Goal: Task Accomplishment & Management: Use online tool/utility

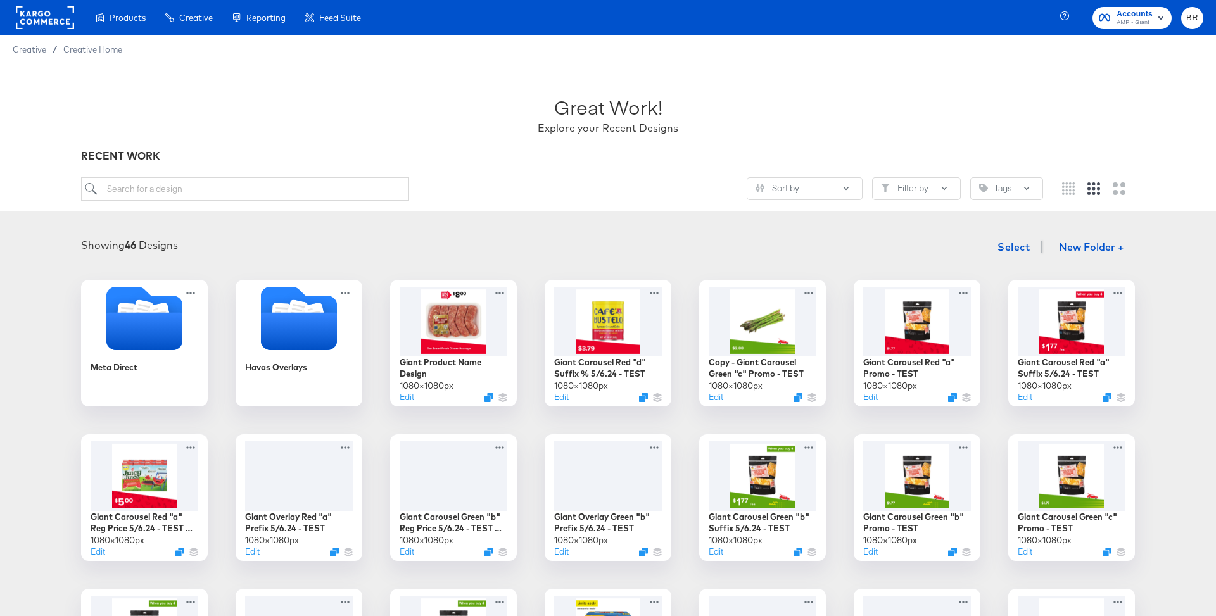
click at [48, 16] on rect at bounding box center [45, 17] width 58 height 23
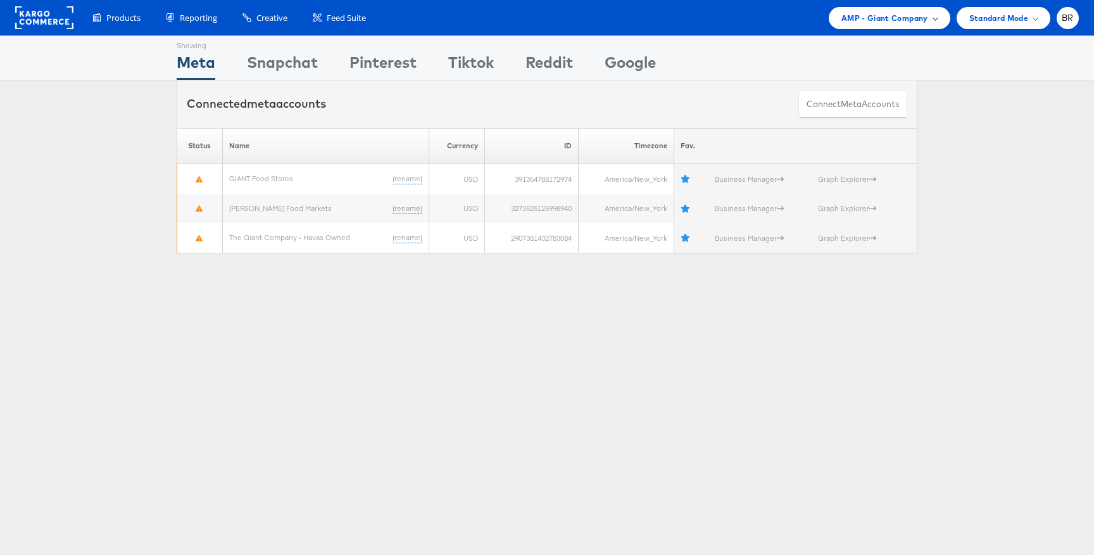
click at [938, 16] on div "AMP - Giant Company" at bounding box center [890, 18] width 122 height 22
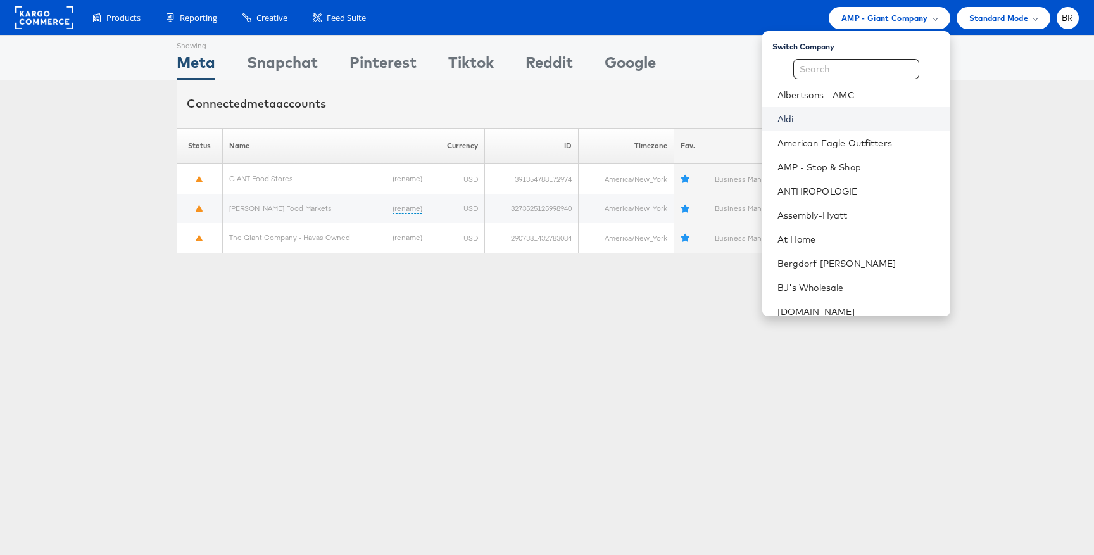
click at [790, 114] on link "Aldi" at bounding box center [859, 119] width 163 height 13
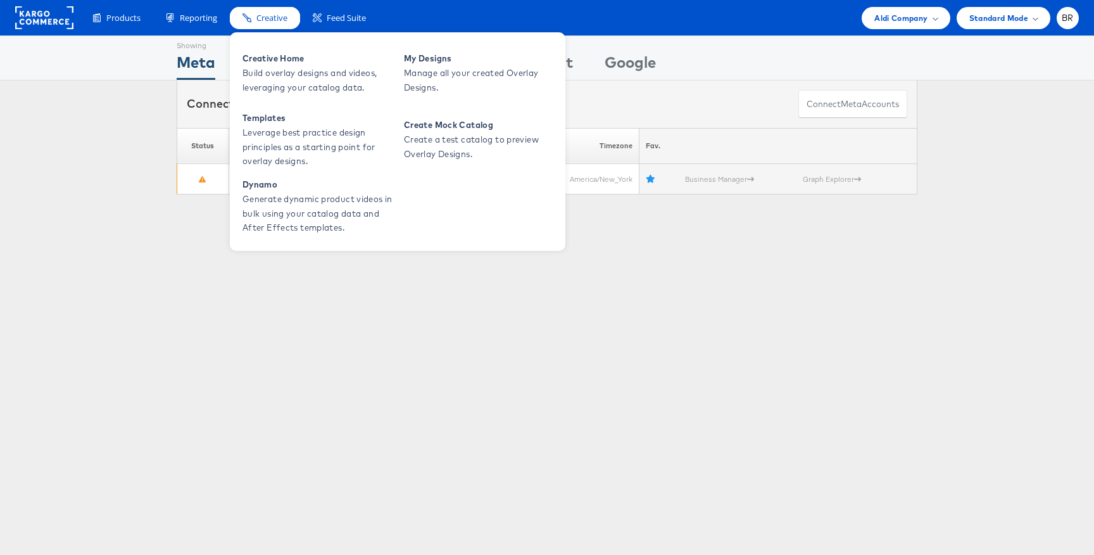
click at [269, 21] on span "Creative" at bounding box center [271, 18] width 31 height 12
click at [269, 56] on span "Creative Home" at bounding box center [319, 58] width 152 height 15
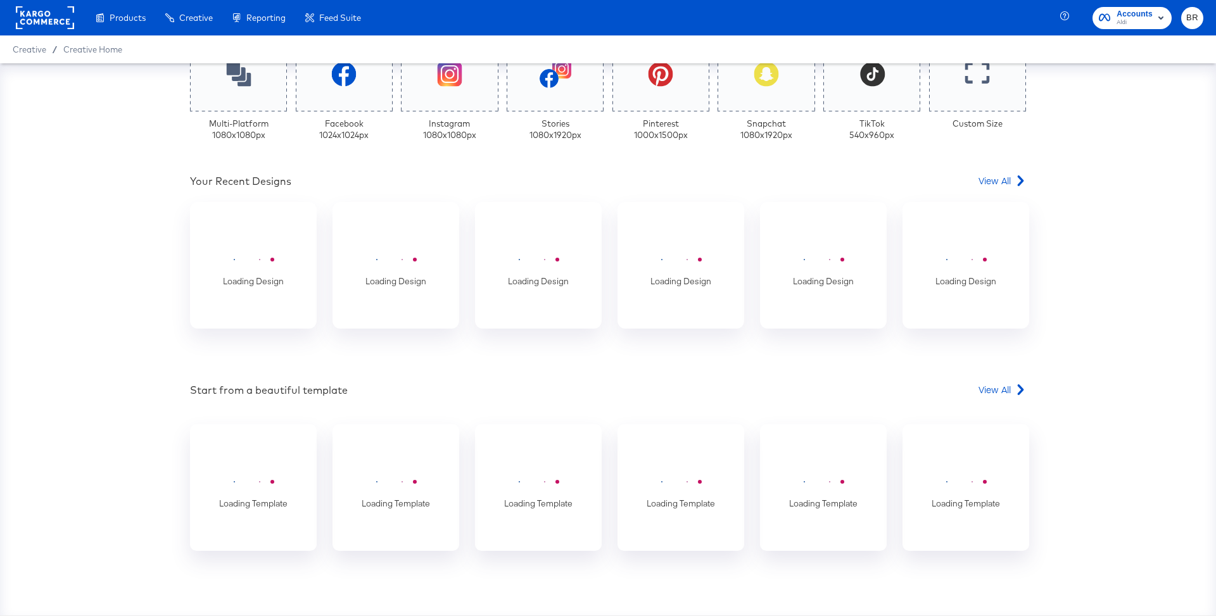
scroll to position [374, 0]
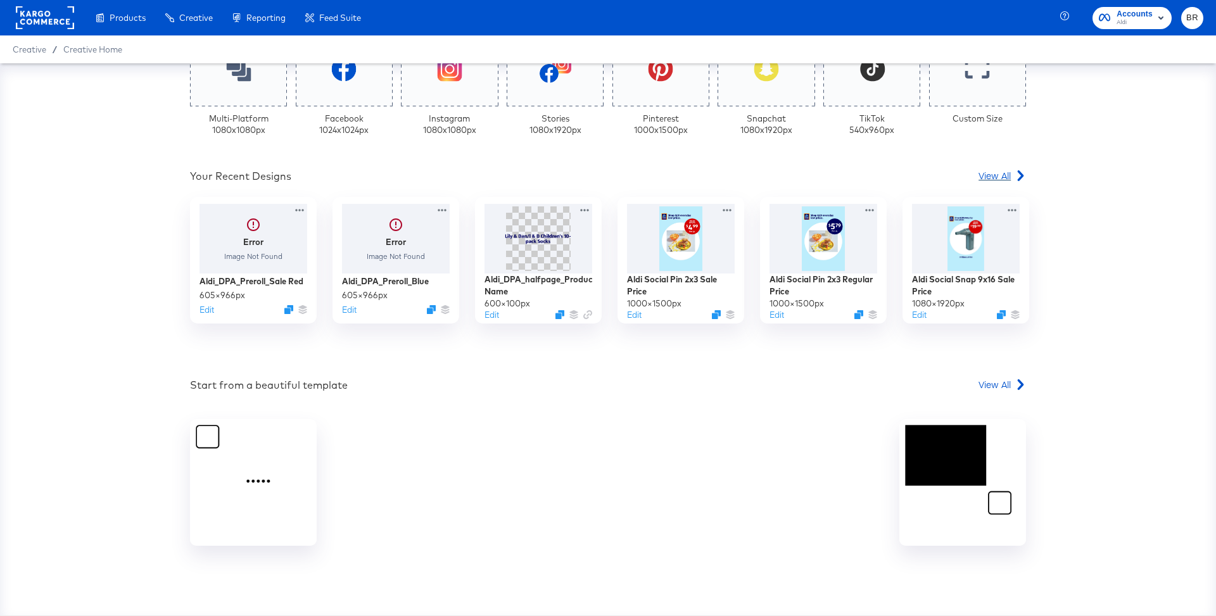
click at [999, 180] on span "View All" at bounding box center [994, 175] width 32 height 13
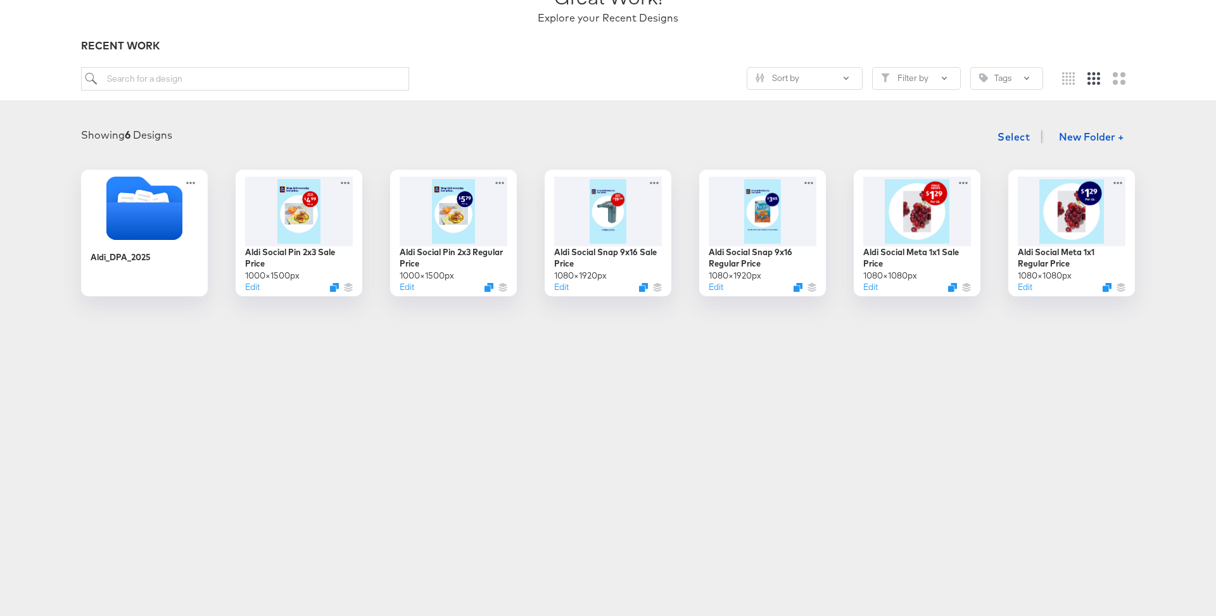
scroll to position [111, 0]
click at [1044, 232] on div at bounding box center [1071, 208] width 113 height 73
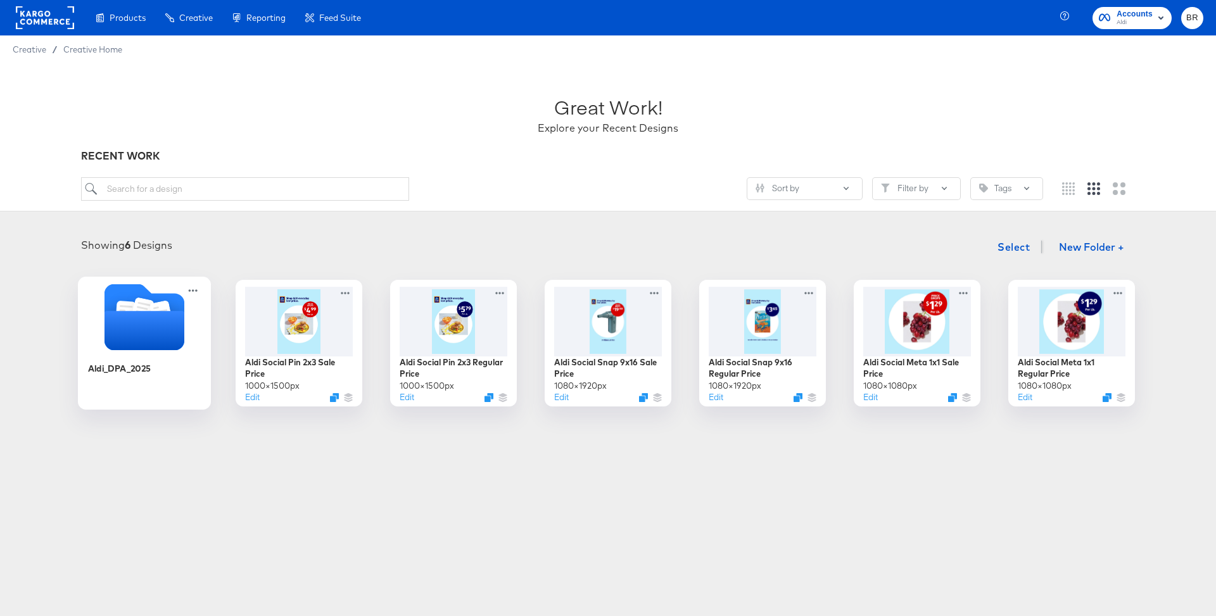
click at [123, 306] on icon "Folder" at bounding box center [126, 313] width 20 height 24
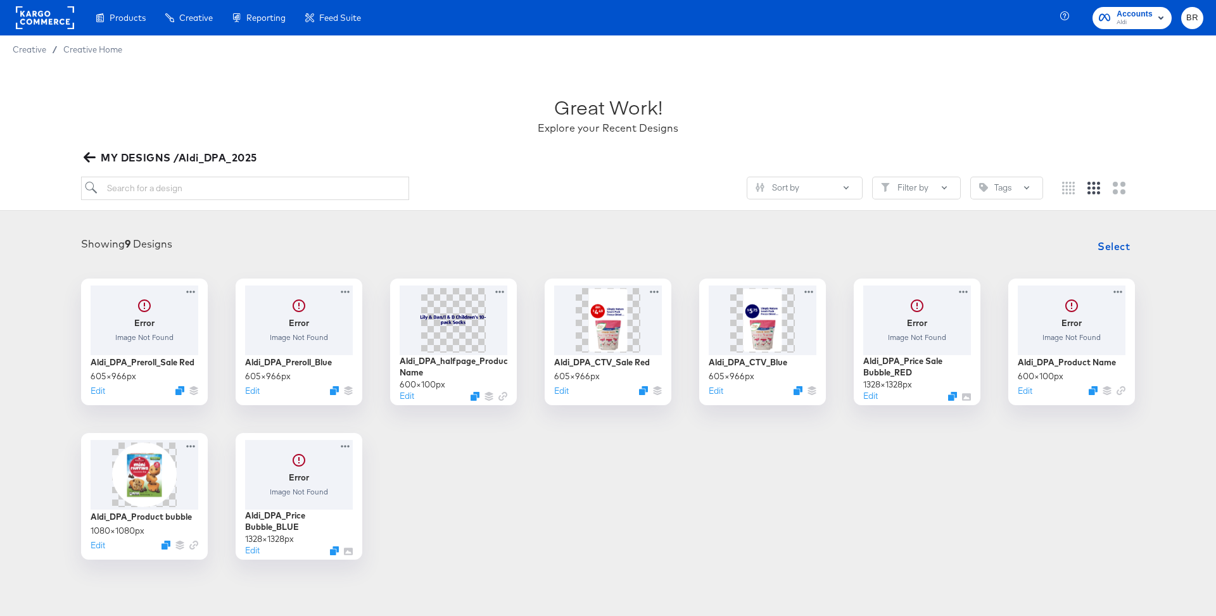
scroll to position [111, 0]
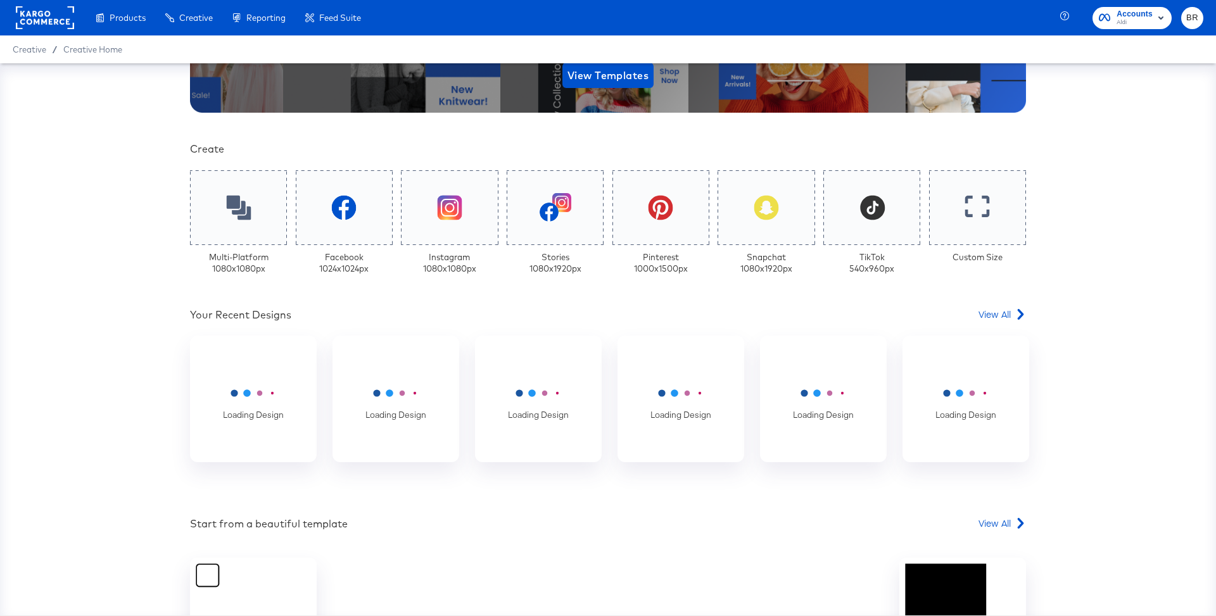
scroll to position [345, 0]
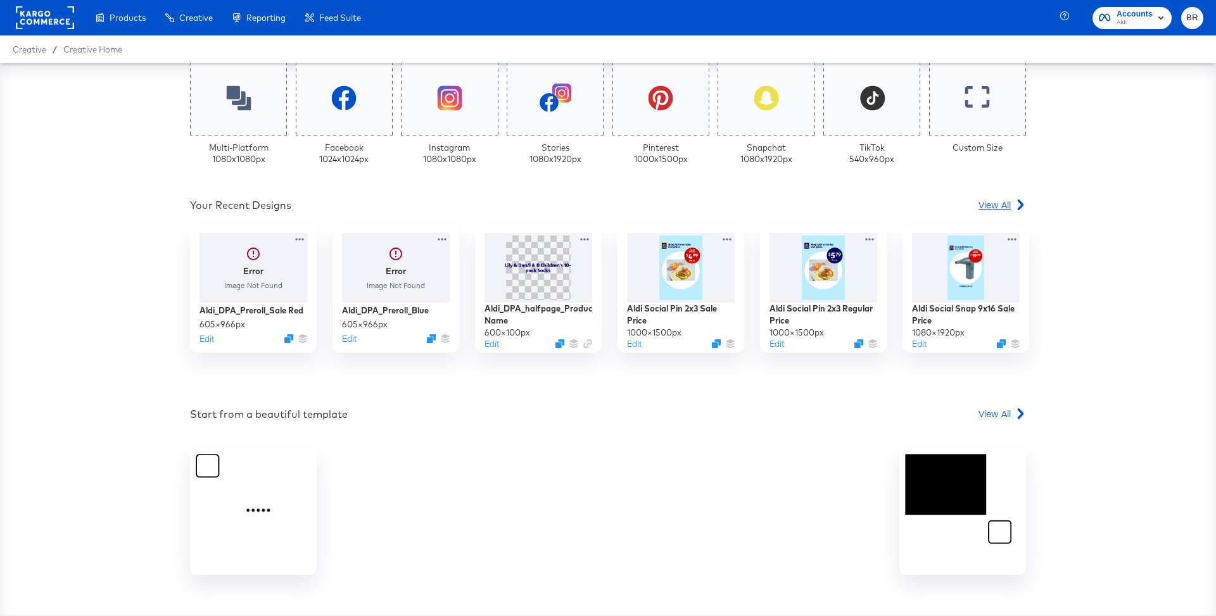
click at [996, 207] on span "View All" at bounding box center [994, 204] width 32 height 13
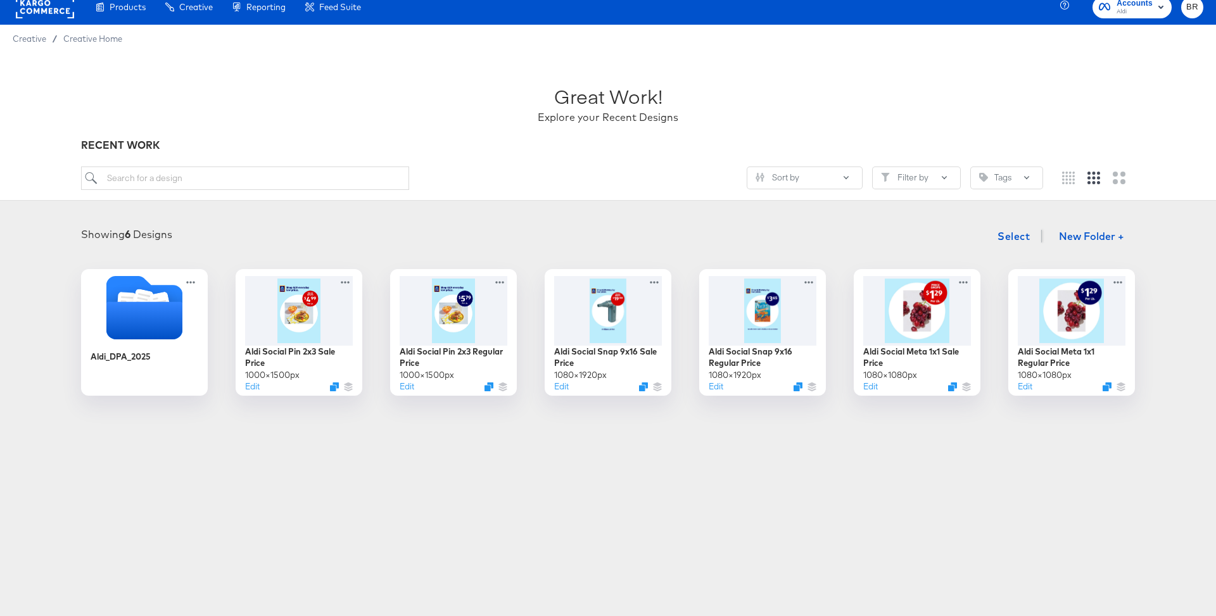
scroll to position [15, 0]
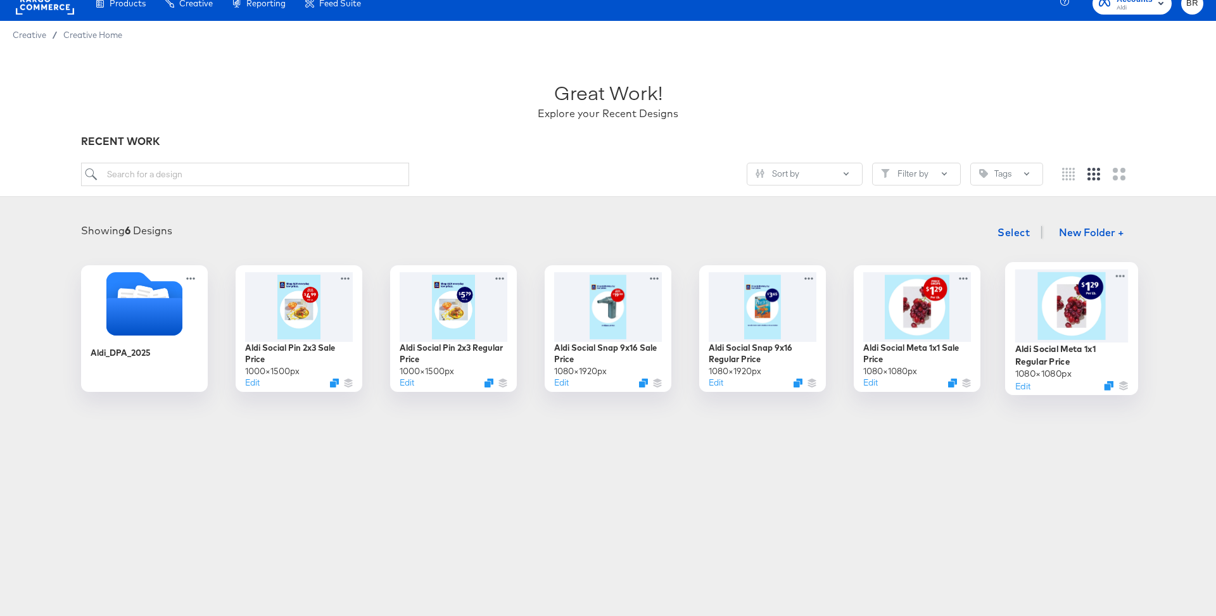
click at [1040, 323] on div at bounding box center [1071, 305] width 113 height 73
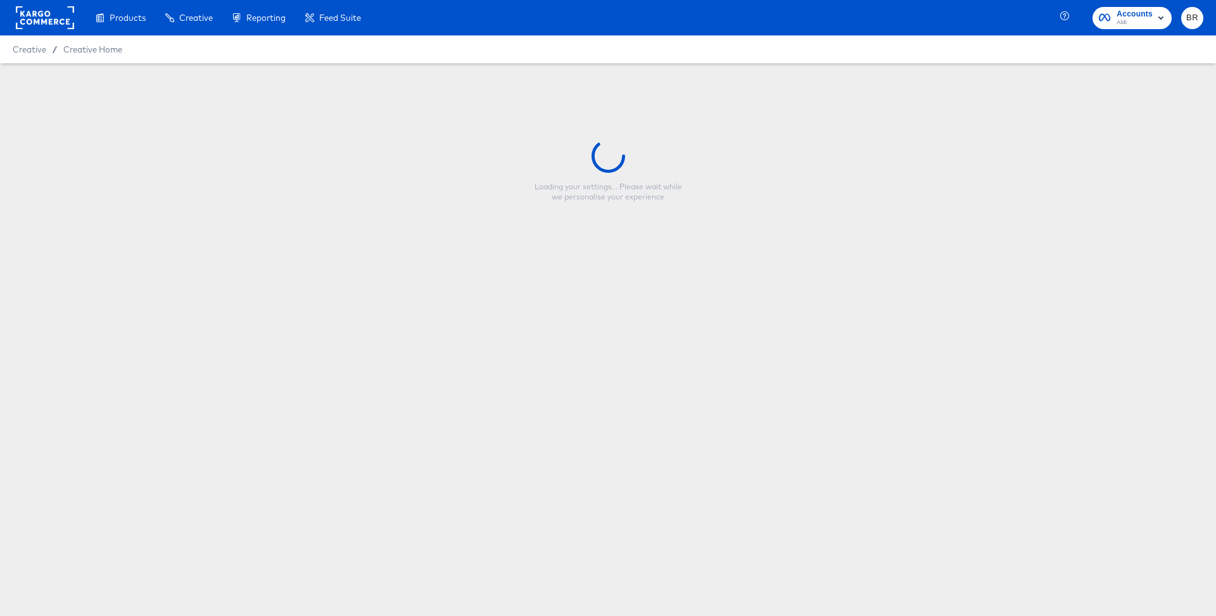
type input "Aldi Social Meta 1x1 Regular Price"
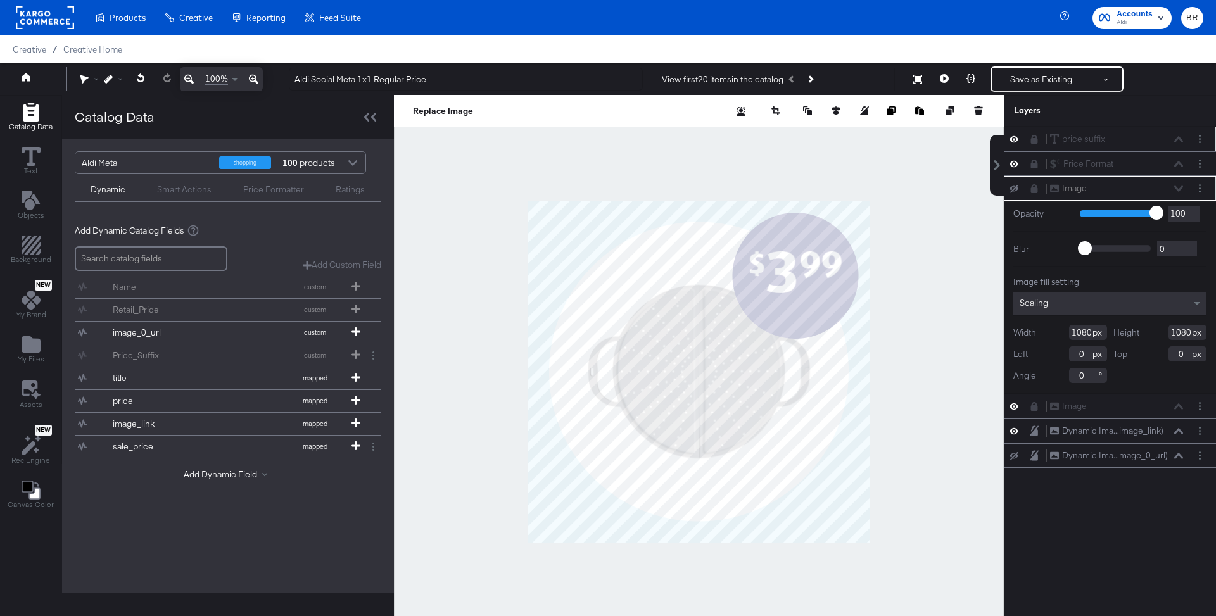
click at [1179, 136] on div "price suffix price suffix" at bounding box center [1116, 138] width 134 height 13
click at [1035, 132] on div "price suffix price suffix" at bounding box center [1110, 138] width 202 height 13
click at [1032, 137] on icon at bounding box center [1034, 139] width 7 height 9
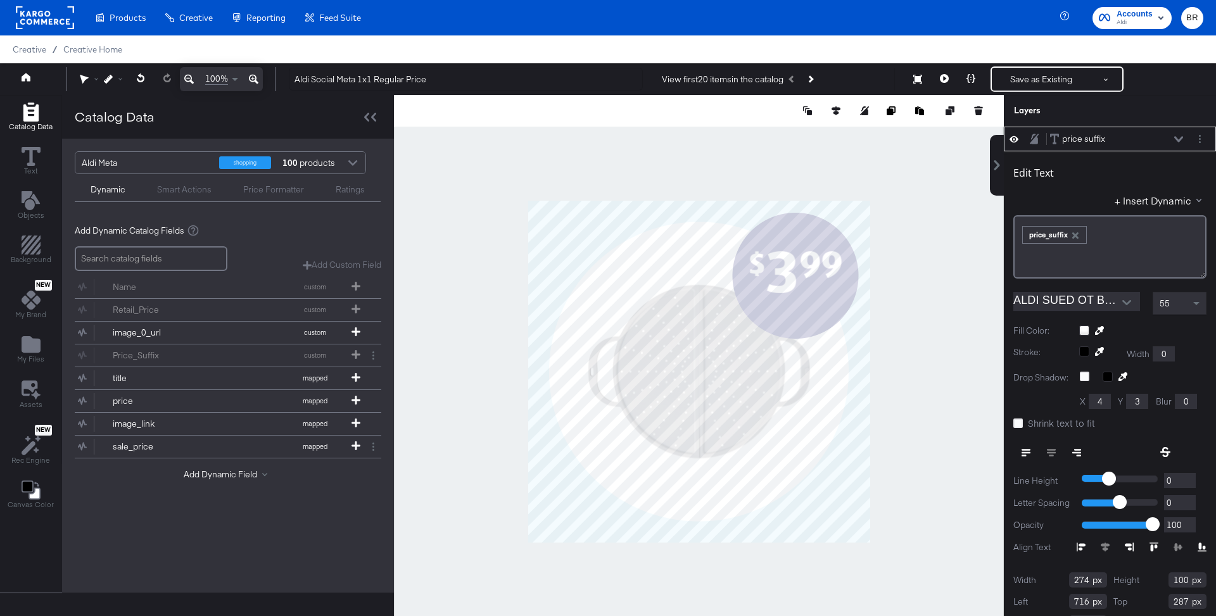
scroll to position [11, 0]
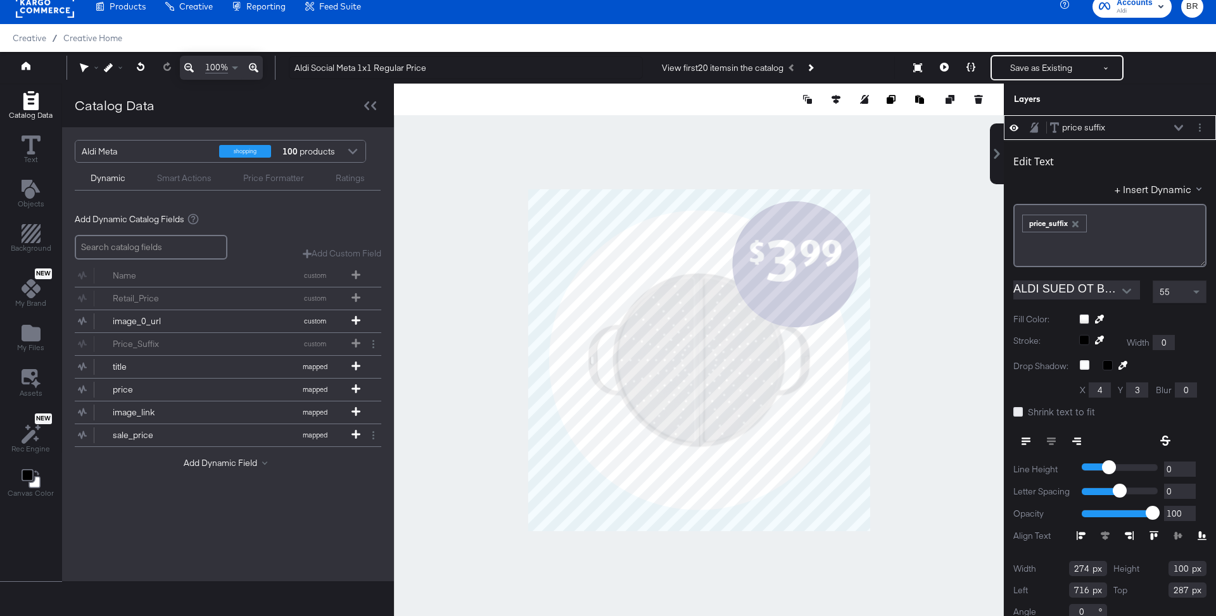
click at [1015, 408] on icon at bounding box center [1017, 411] width 9 height 9
click at [0, 0] on input "Shrink text to fit" at bounding box center [0, 0] width 0 height 0
click at [1016, 62] on button "Save as Existing" at bounding box center [1041, 67] width 99 height 23
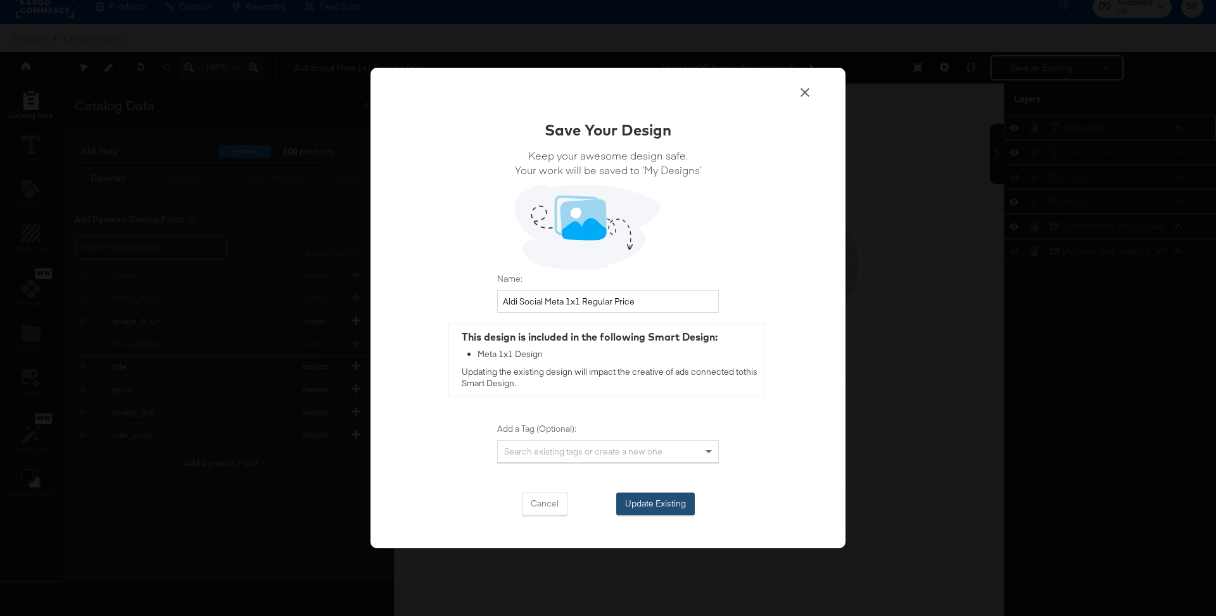
click at [641, 500] on button "Update Existing" at bounding box center [655, 504] width 79 height 23
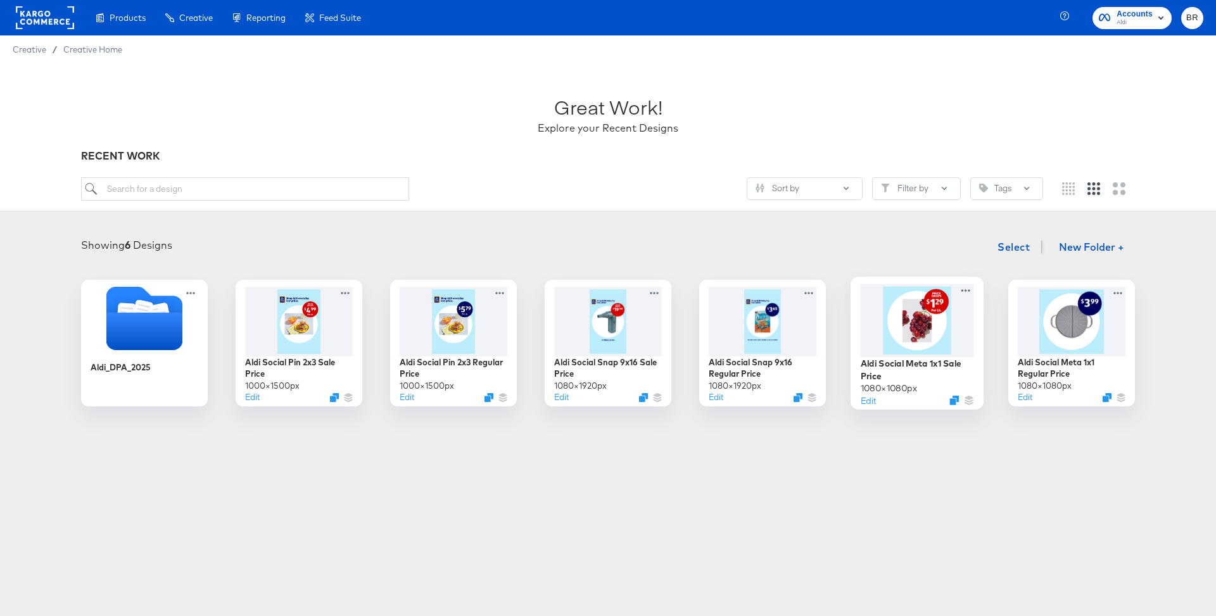
click at [875, 320] on div at bounding box center [917, 320] width 113 height 73
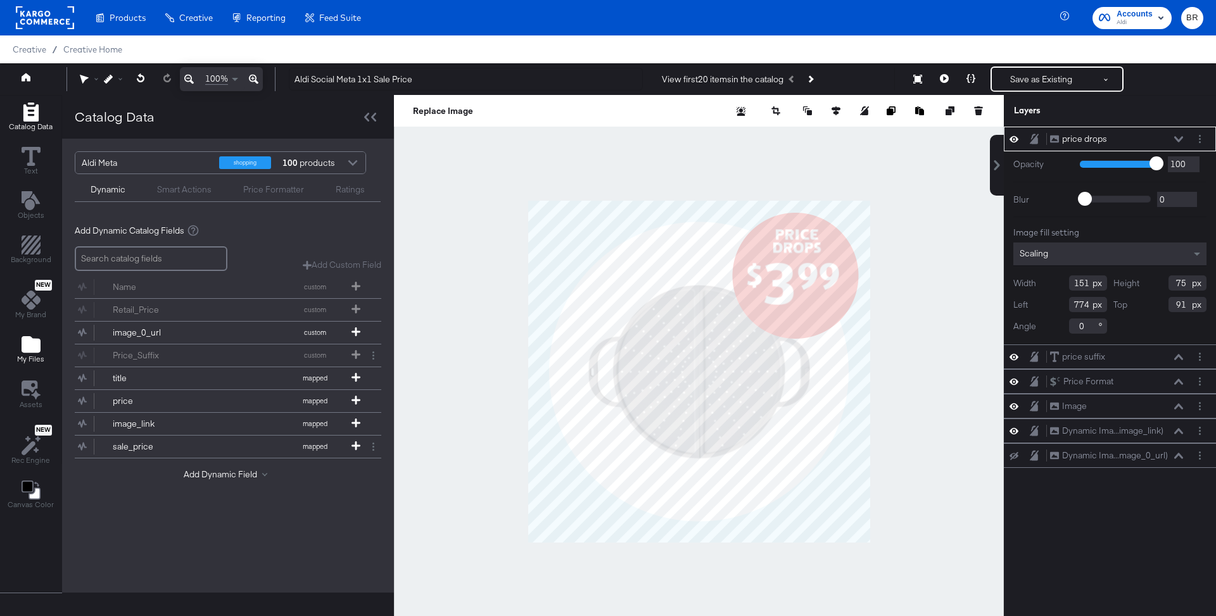
click at [37, 348] on icon "Add Files" at bounding box center [31, 344] width 19 height 16
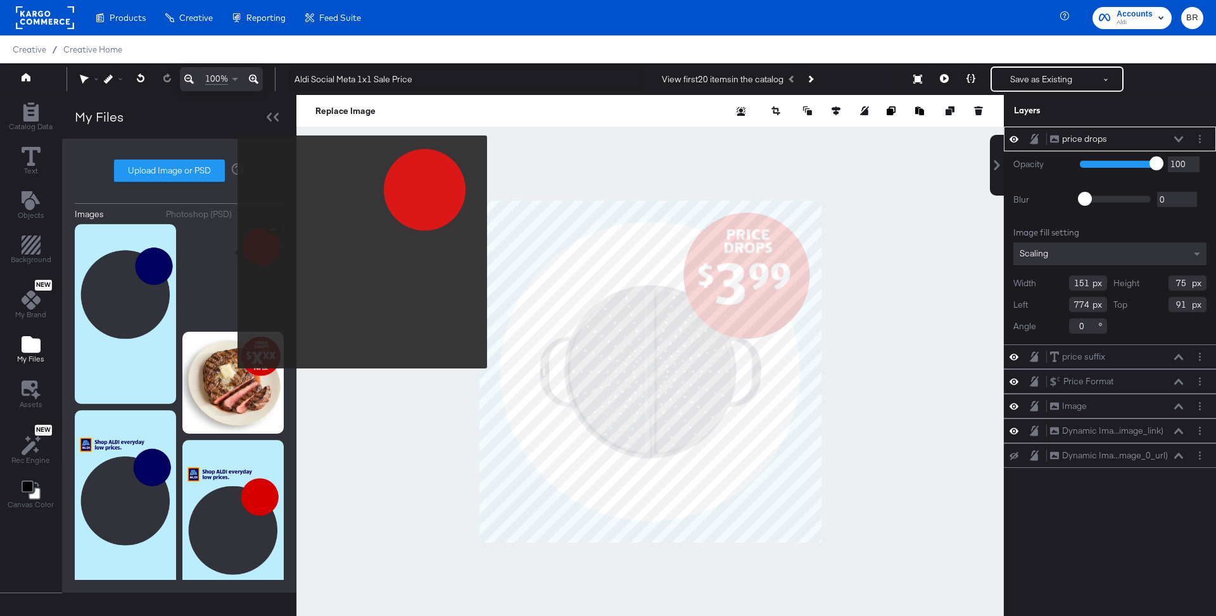
click at [229, 252] on img at bounding box center [232, 274] width 101 height 101
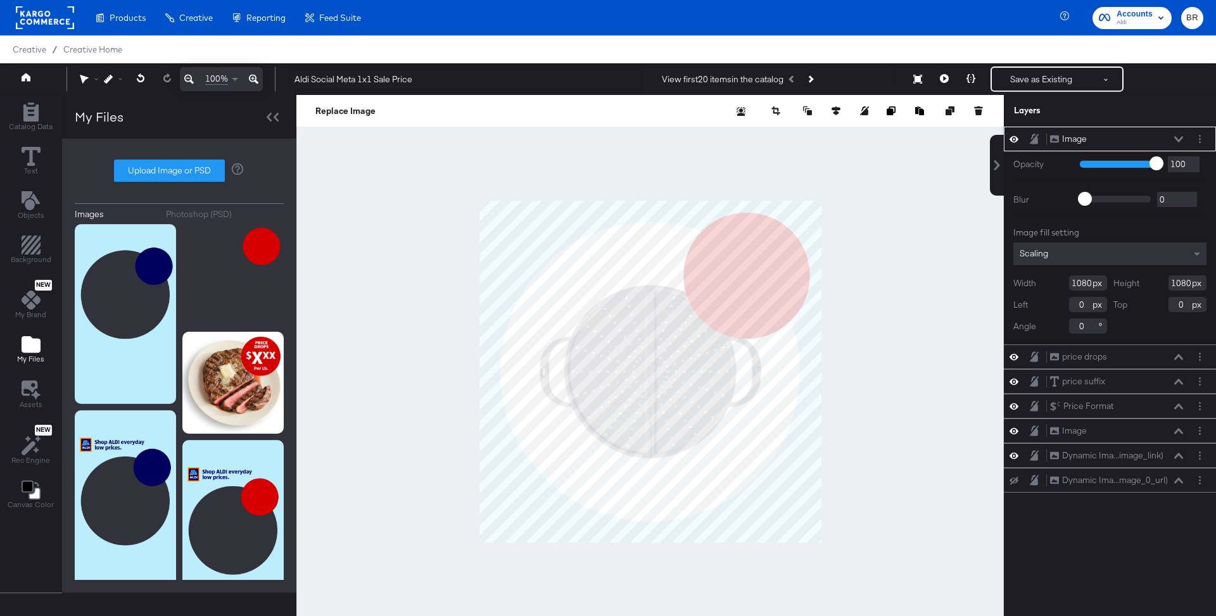
click at [1177, 137] on icon at bounding box center [1178, 139] width 9 height 6
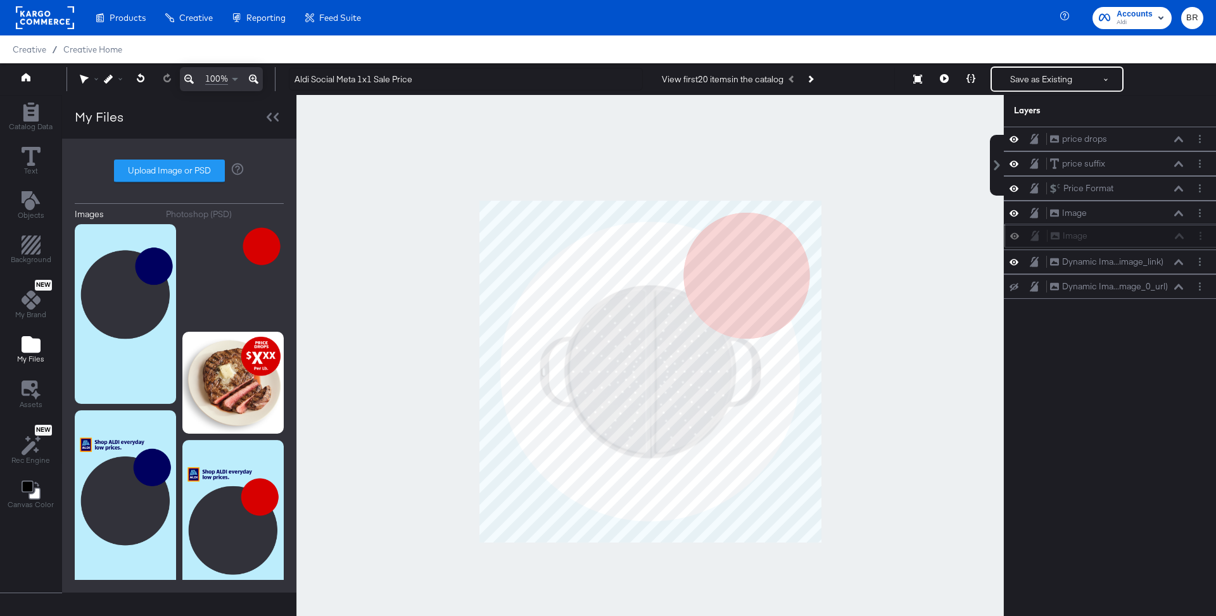
drag, startPoint x: 1118, startPoint y: 139, endPoint x: 1118, endPoint y: 241, distance: 102.6
click at [1118, 241] on div "Image Image" at bounding box center [1117, 235] width 134 height 13
click at [1015, 210] on icon at bounding box center [1013, 213] width 9 height 6
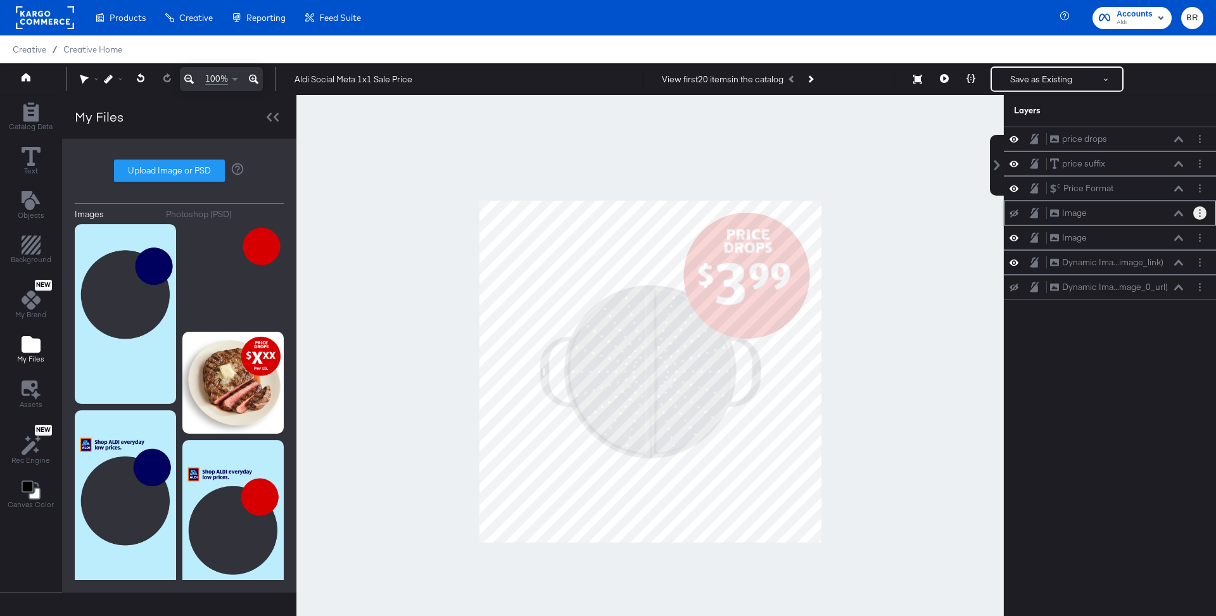
click at [1199, 212] on icon "Layer Options" at bounding box center [1200, 213] width 2 height 8
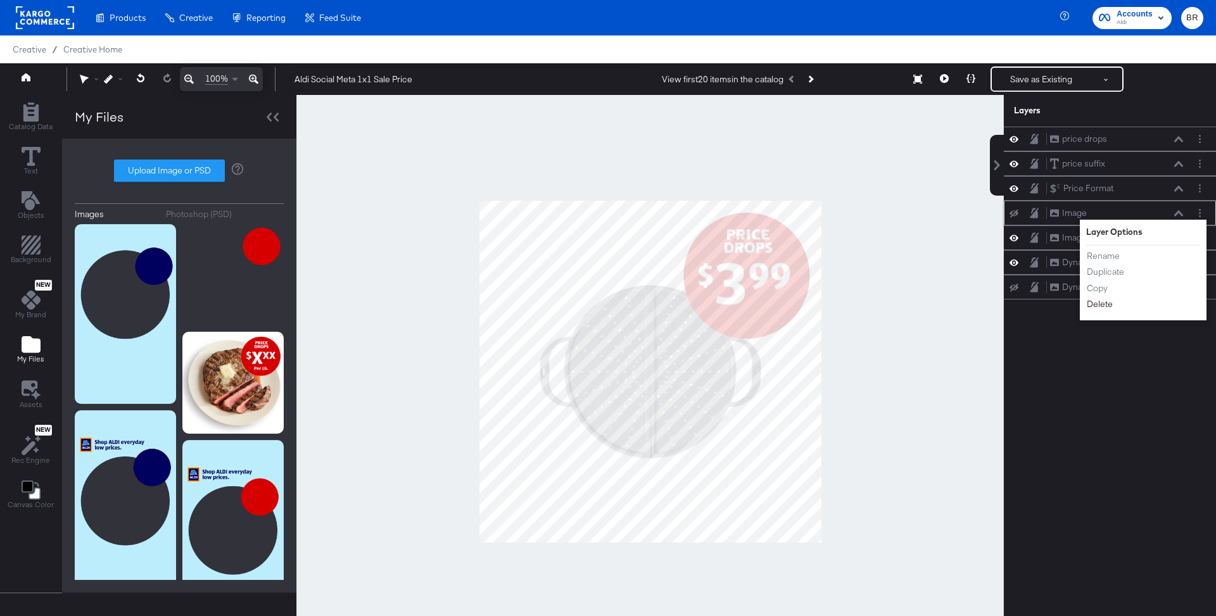
click at [1096, 302] on button "Delete" at bounding box center [1099, 304] width 27 height 13
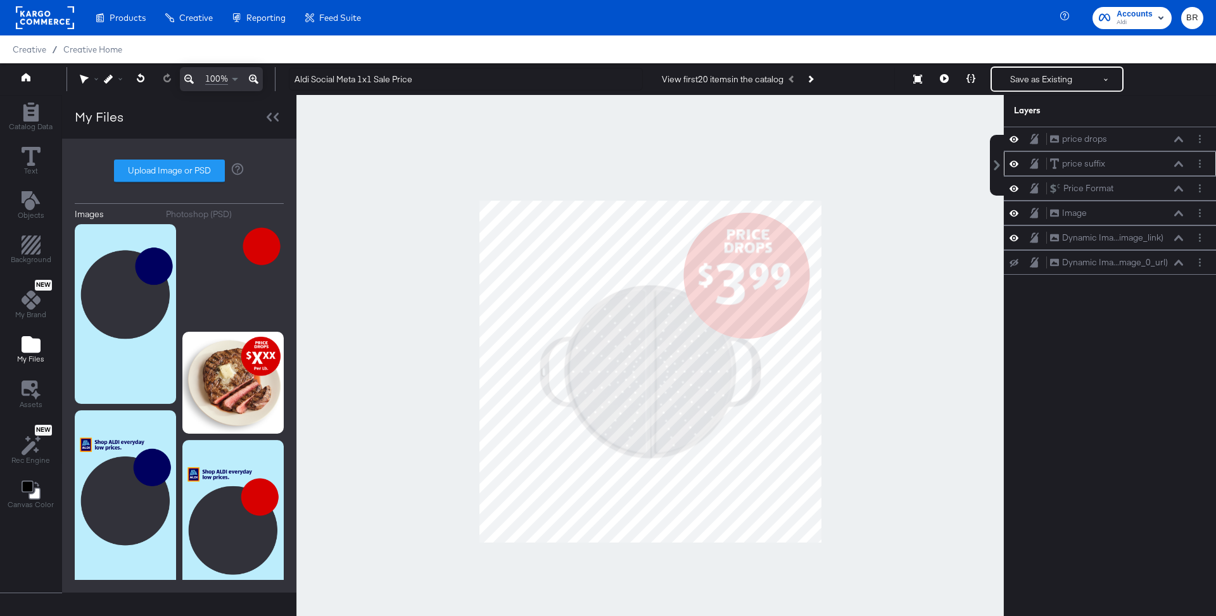
click at [1180, 163] on icon at bounding box center [1178, 164] width 9 height 6
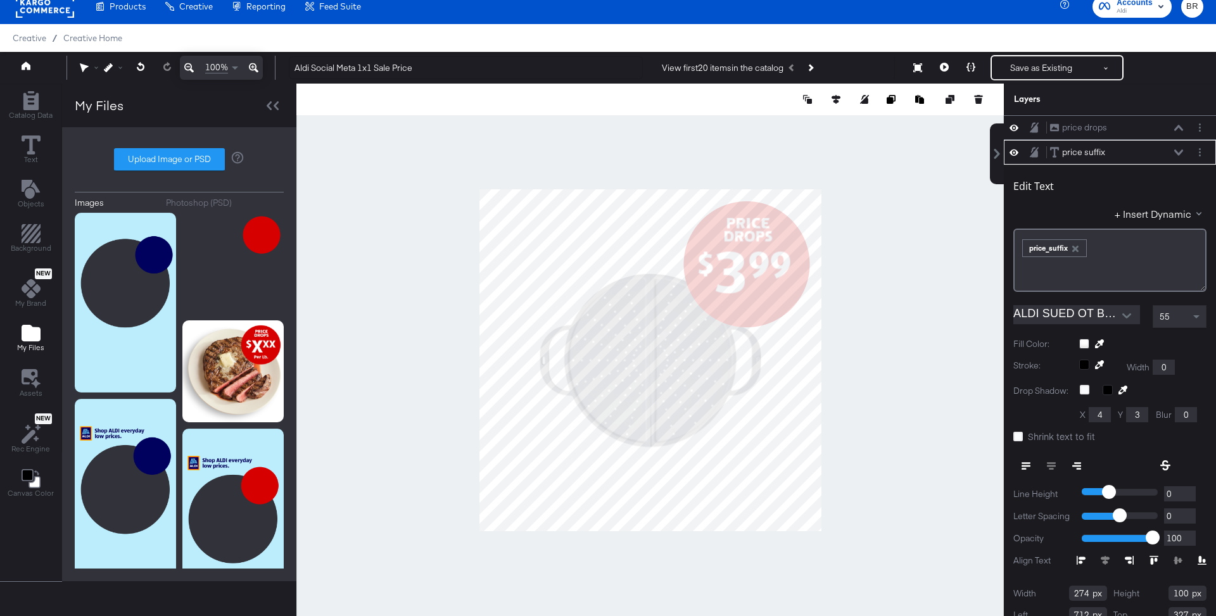
scroll to position [24, 0]
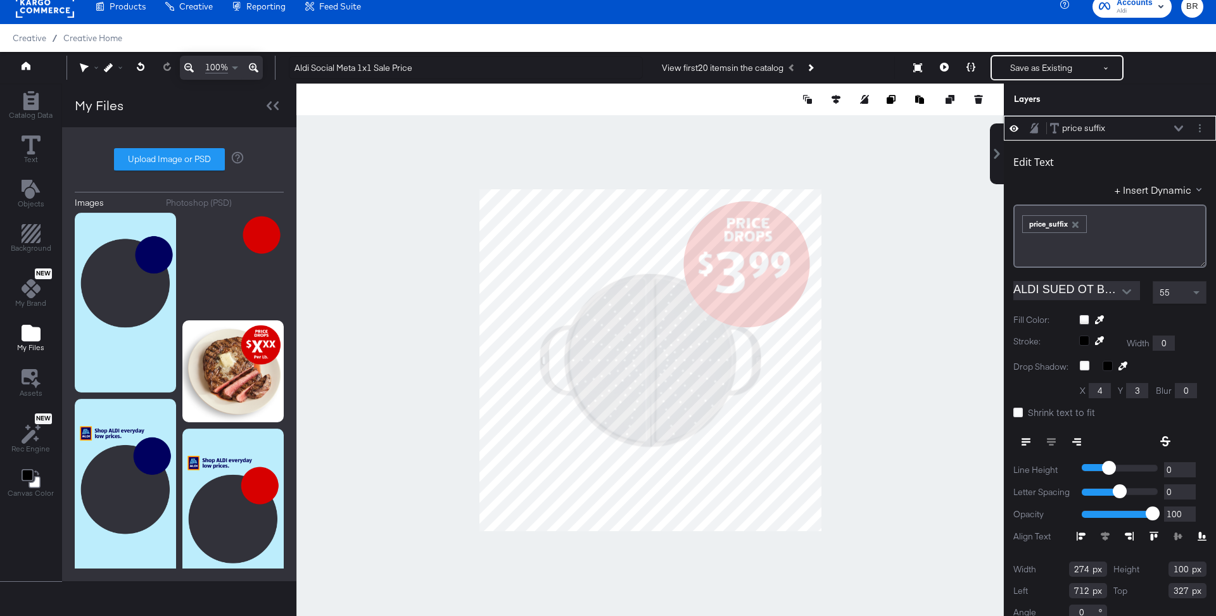
click at [1011, 411] on div "Edit Text + Insert Dynamic ﻿ ﻿ price_suffix ﻿ ALDI SUED OT Bold.otf 55 Fill Col…" at bounding box center [1110, 386] width 212 height 490
click at [1017, 409] on icon at bounding box center [1017, 412] width 9 height 9
click at [0, 0] on input "Shrink text to fit" at bounding box center [0, 0] width 0 height 0
click at [1020, 68] on button "Save as Existing" at bounding box center [1041, 67] width 99 height 23
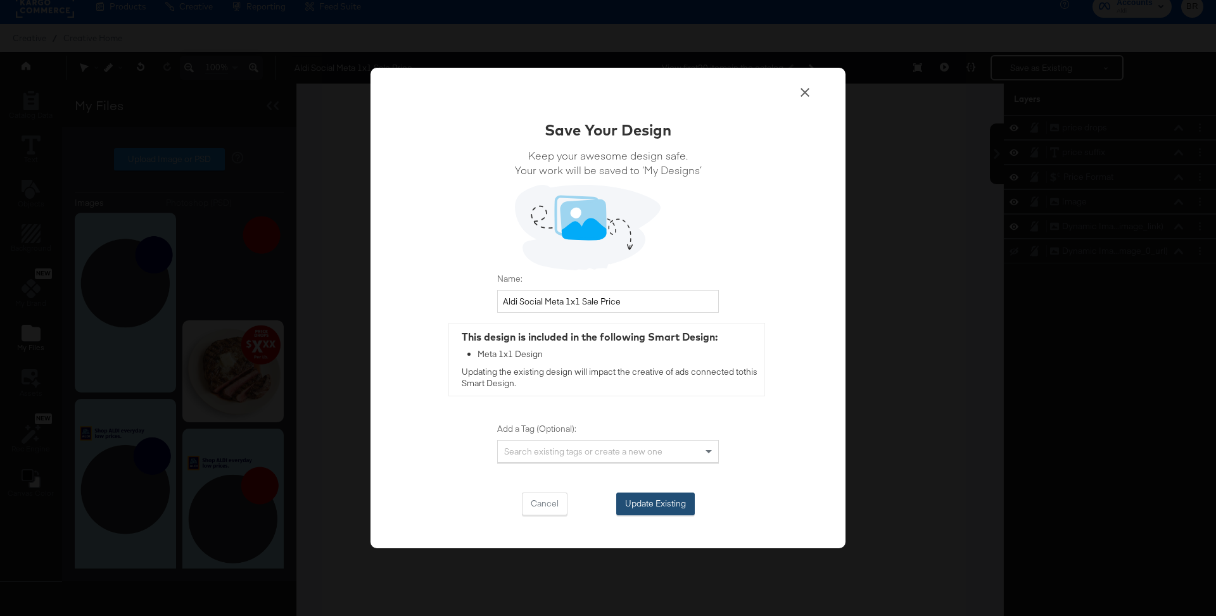
click at [646, 509] on button "Update Existing" at bounding box center [655, 504] width 79 height 23
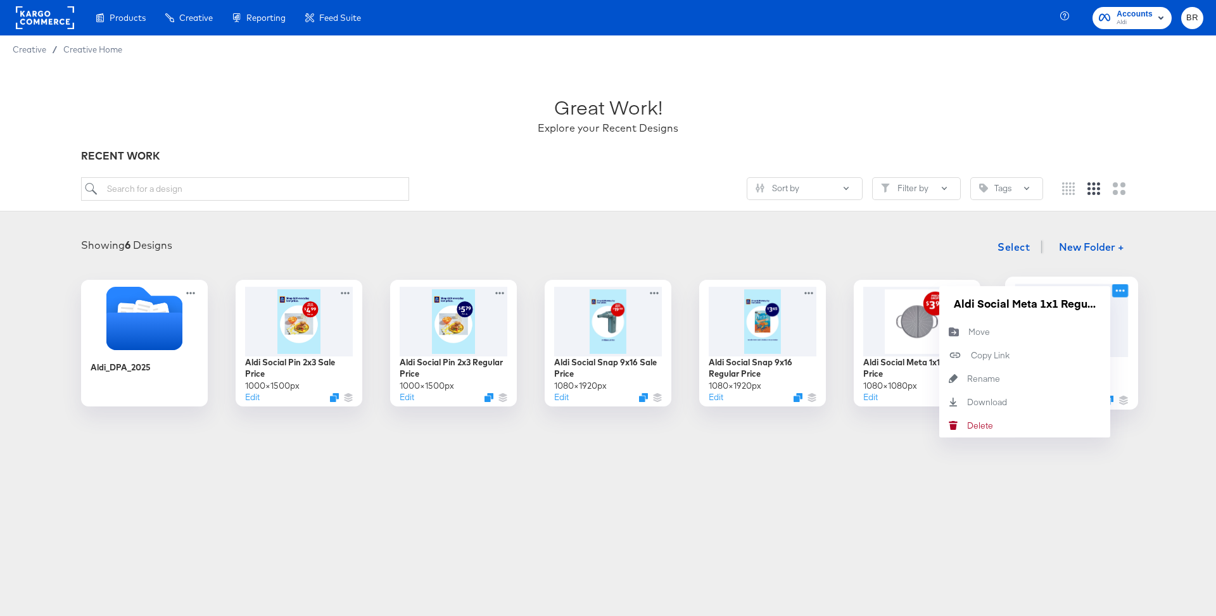
click at [1122, 291] on icon at bounding box center [1120, 290] width 16 height 13
click at [967, 379] on div "Rename Rename" at bounding box center [967, 379] width 0 height 0
click at [1016, 301] on input "Aldi Social Meta 1x1 Regular Price" at bounding box center [1025, 303] width 152 height 25
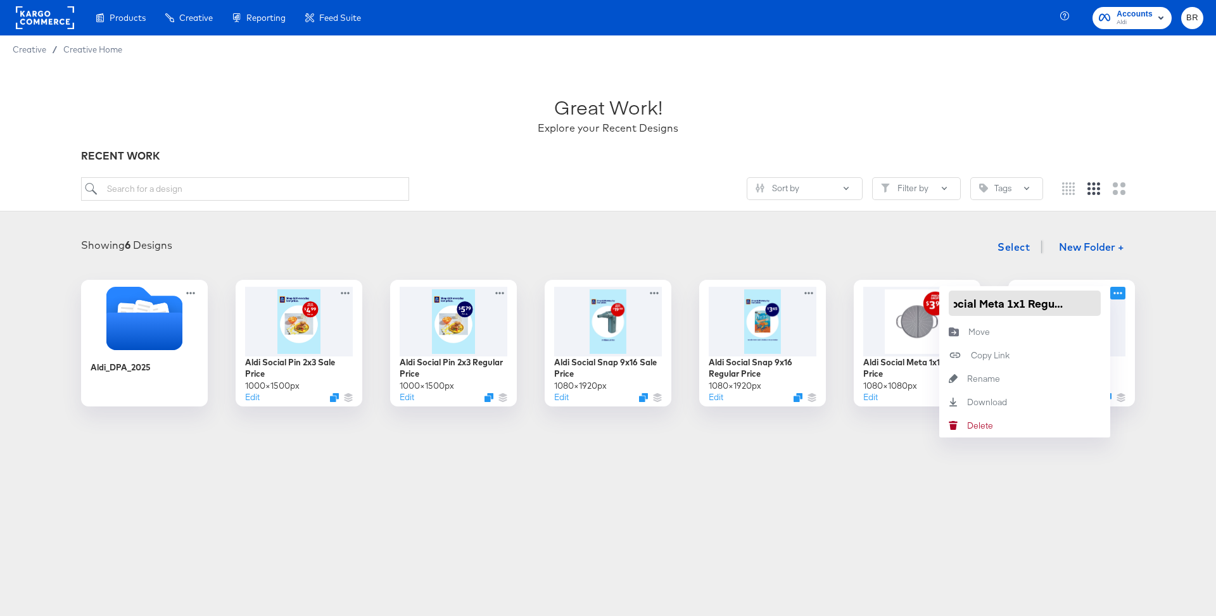
click at [1016, 301] on input "Aldi Social Meta 1x1 Regular Price" at bounding box center [1025, 303] width 152 height 25
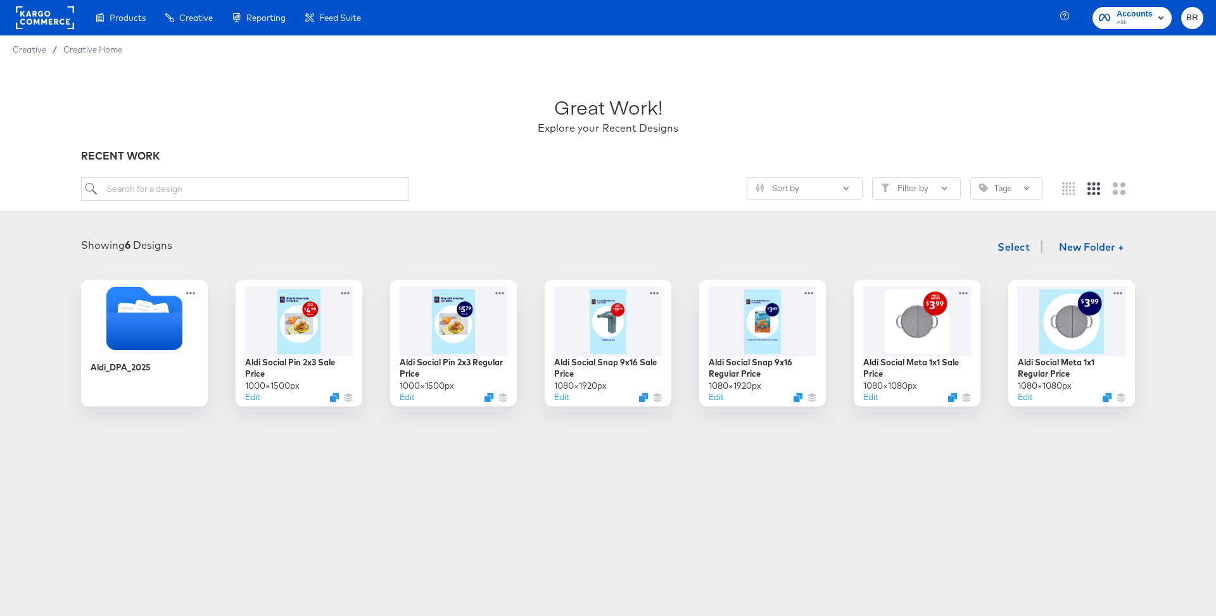
click at [859, 262] on div "Showing 6 Designs Select New Folder + Aldi_DPA_2025 Aldi Social Pin 2x3 Sale Pr…" at bounding box center [608, 320] width 1191 height 172
click at [963, 289] on icon at bounding box center [966, 290] width 16 height 13
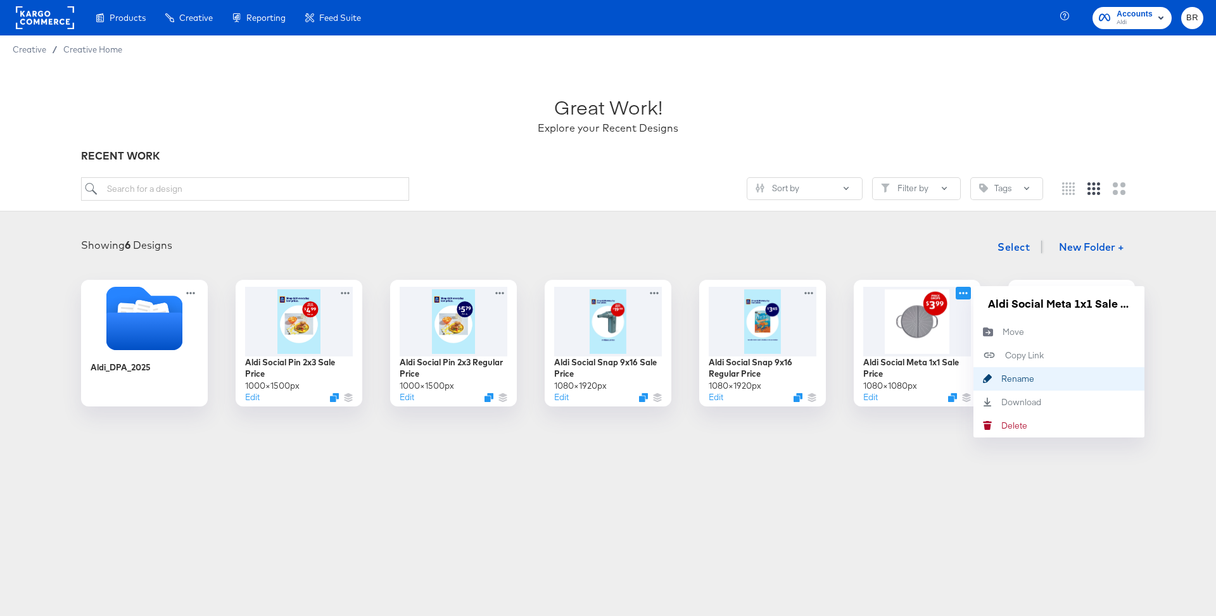
click at [999, 372] on div "Rename Rename" at bounding box center [987, 378] width 28 height 23
click at [1035, 301] on input "Aldi Social Meta 1x1 Sale Price" at bounding box center [1059, 303] width 152 height 25
